Goal: Obtain resource: Download file/media

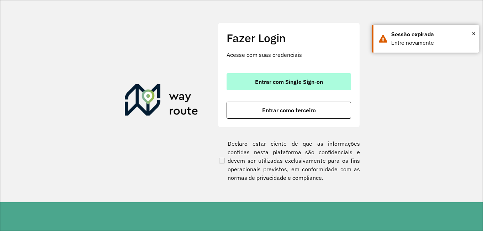
click at [323, 82] on span "Entrar com Single Sign-on" at bounding box center [289, 82] width 68 height 6
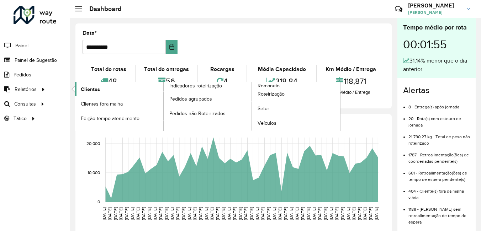
click at [88, 88] on span "Clientes" at bounding box center [90, 89] width 19 height 7
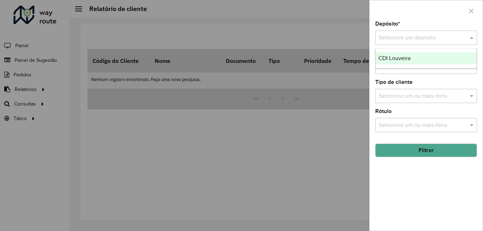
click at [425, 41] on input "text" at bounding box center [419, 38] width 80 height 9
click at [421, 53] on div "CDI Louveira" at bounding box center [426, 58] width 101 height 12
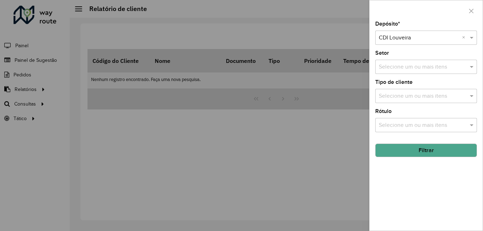
click at [428, 151] on button "Filtrar" at bounding box center [427, 151] width 102 height 14
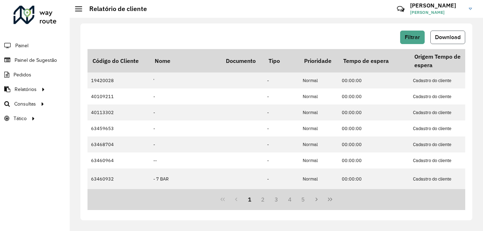
click at [448, 38] on span "Download" at bounding box center [448, 37] width 26 height 6
